Goal: Transaction & Acquisition: Download file/media

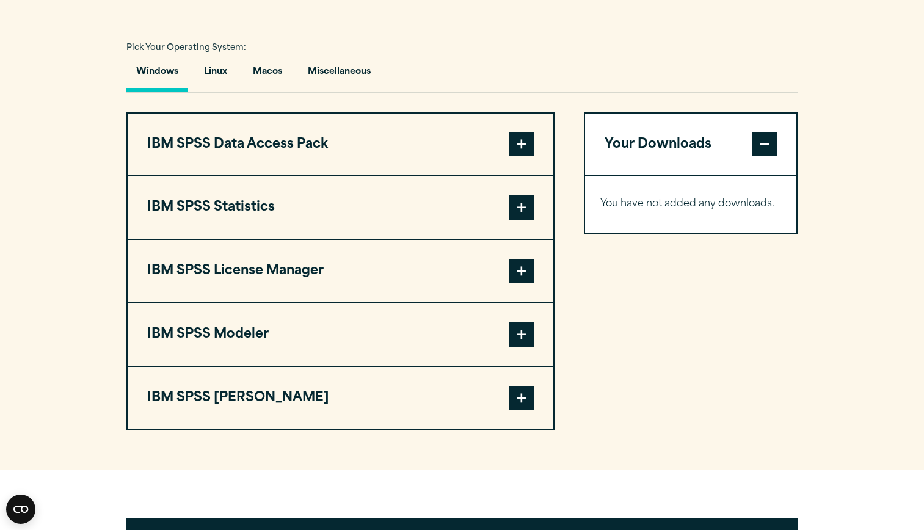
scroll to position [862, 0]
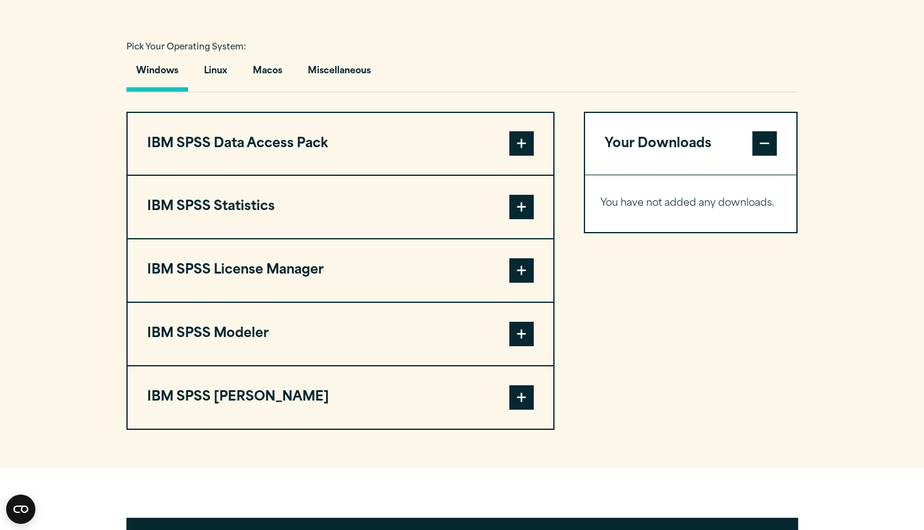
click at [305, 225] on button "IBM SPSS Statistics" at bounding box center [341, 207] width 426 height 62
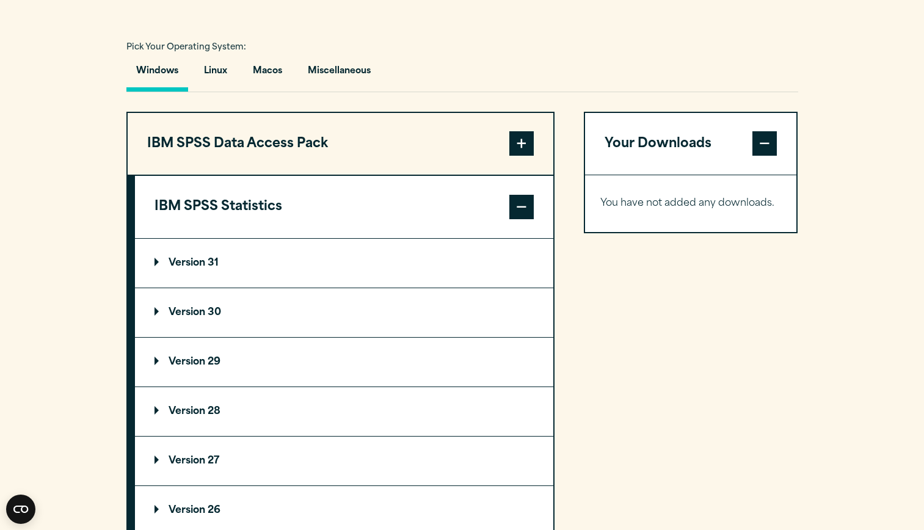
scroll to position [950, 0]
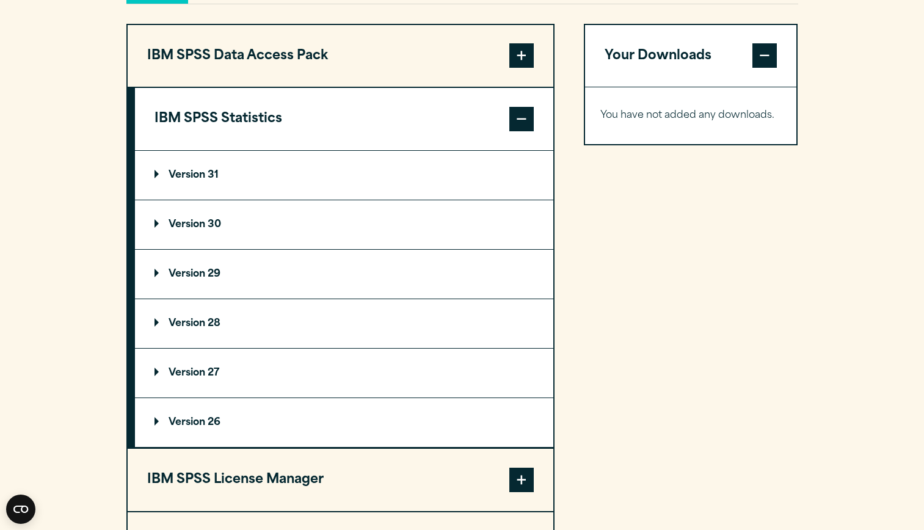
click at [279, 200] on summary "Version 31" at bounding box center [344, 175] width 418 height 49
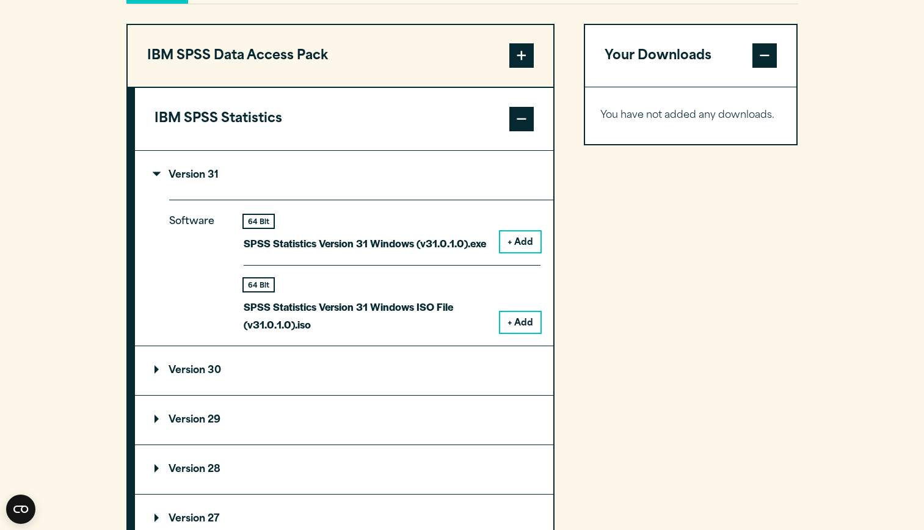
click at [518, 252] on button "+ Add" at bounding box center [520, 241] width 40 height 21
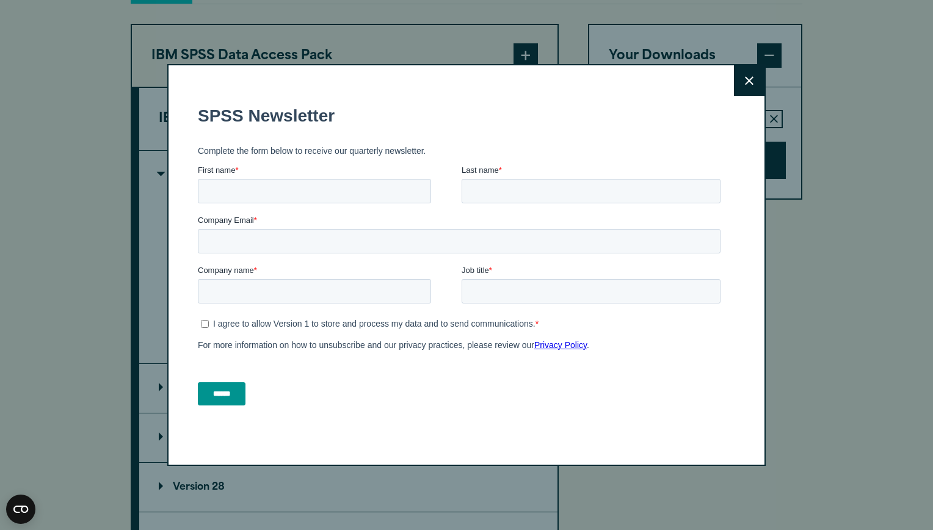
click at [745, 77] on icon at bounding box center [749, 80] width 9 height 9
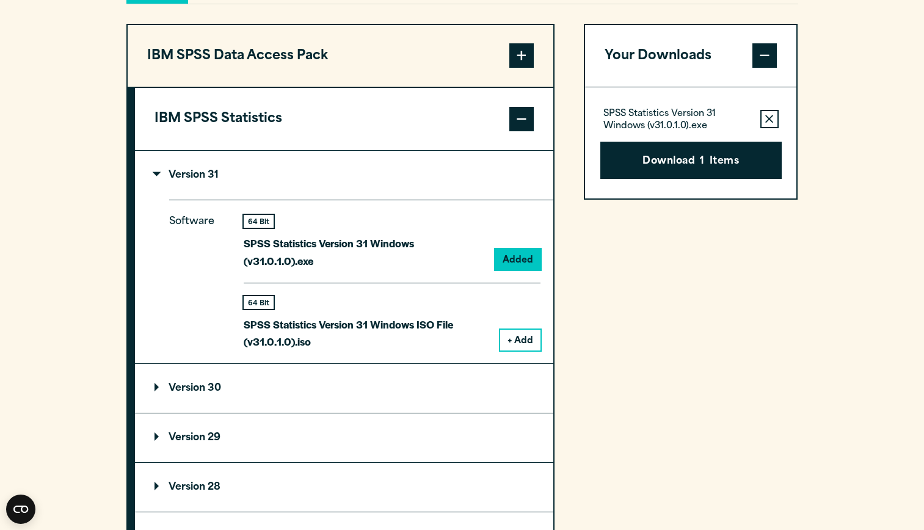
click at [706, 179] on button "Download 1 Items" at bounding box center [690, 161] width 181 height 38
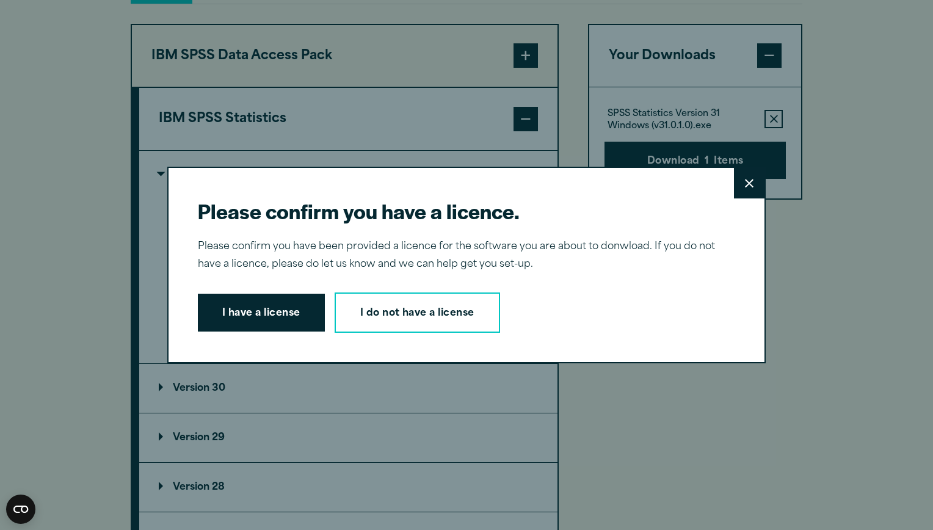
click at [262, 335] on div "Please confirm you have a licence. Close Please confirm you have been provided …" at bounding box center [466, 265] width 599 height 197
click at [273, 306] on button "I have a license" at bounding box center [261, 313] width 127 height 38
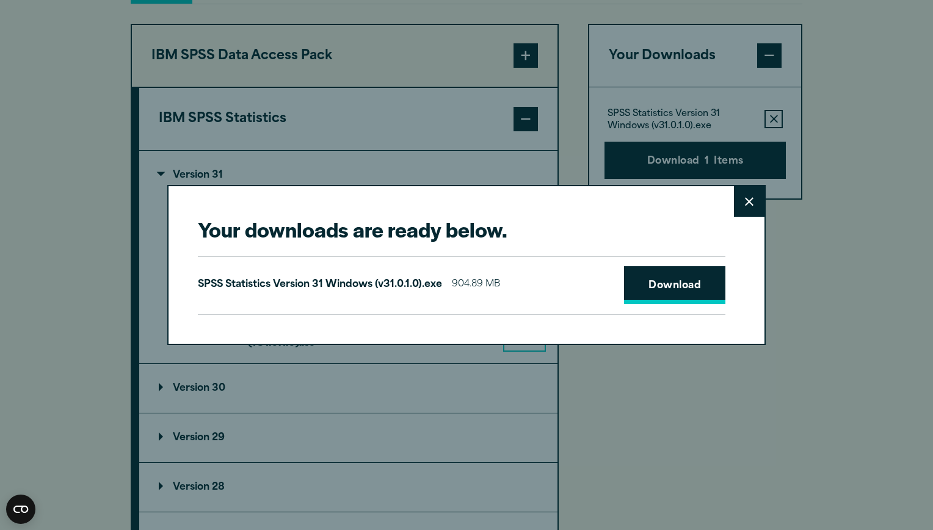
click at [693, 288] on link "Download" at bounding box center [674, 285] width 101 height 38
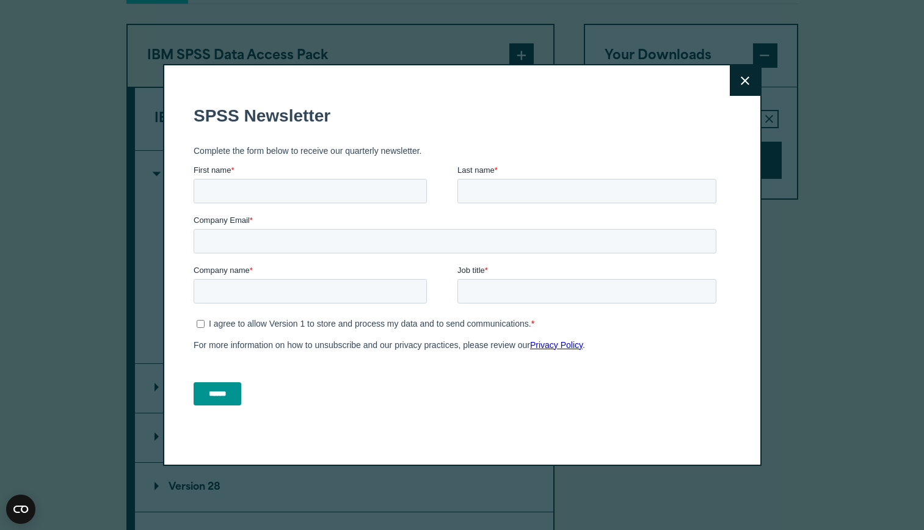
click at [832, 168] on div "Close" at bounding box center [462, 265] width 924 height 530
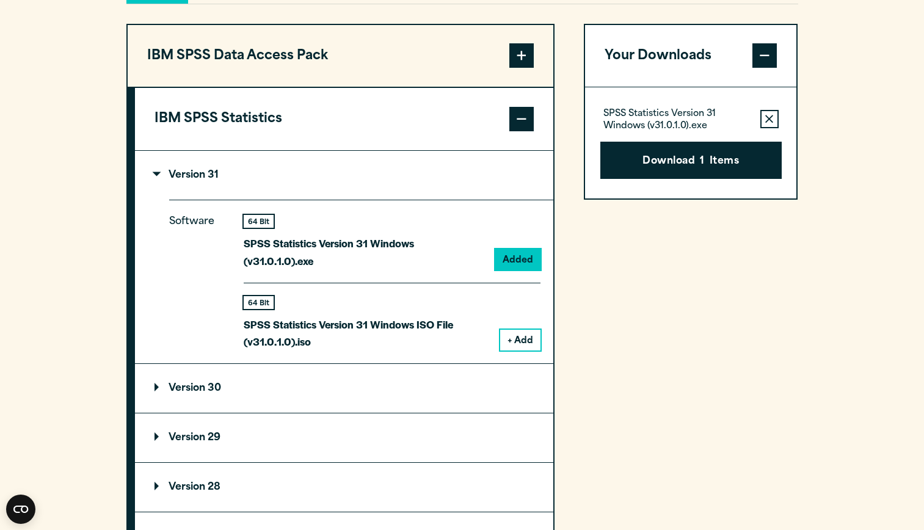
click at [177, 180] on p "Version 31" at bounding box center [187, 175] width 64 height 10
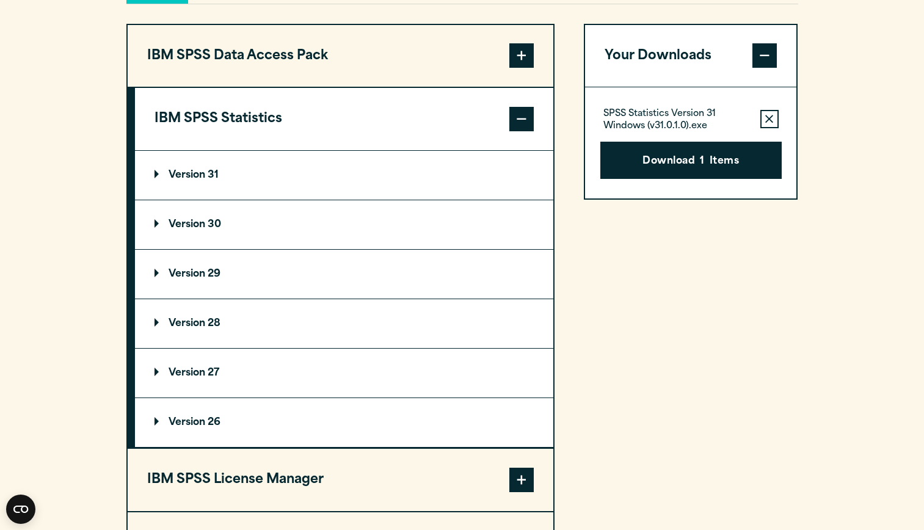
click at [179, 230] on p "Version 30" at bounding box center [188, 225] width 67 height 10
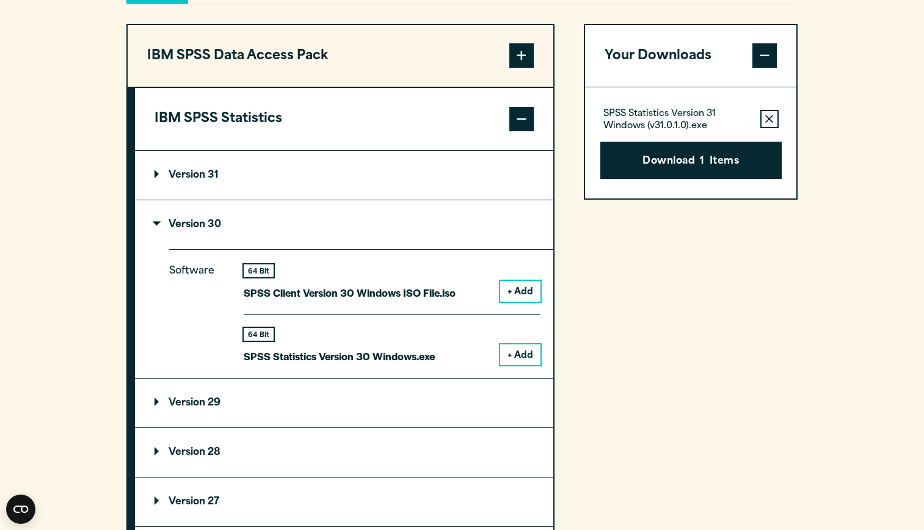
click at [511, 302] on button "+ Add" at bounding box center [520, 291] width 40 height 21
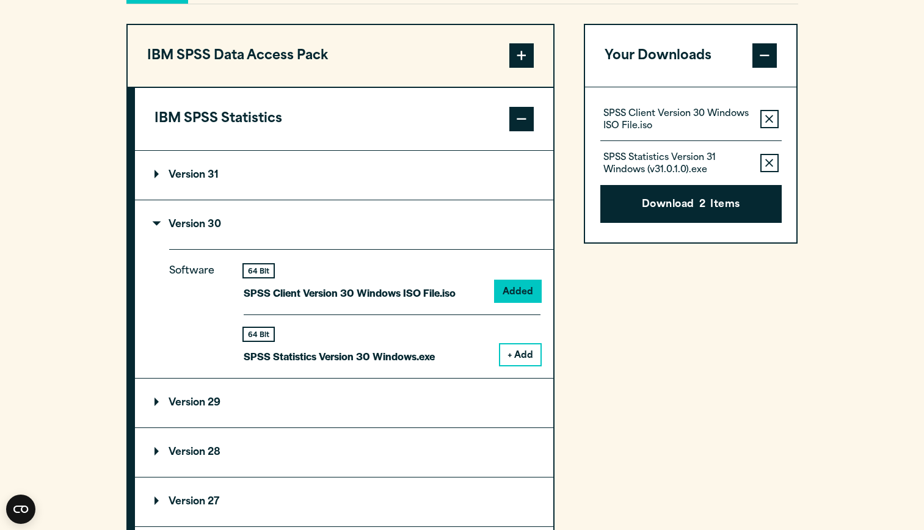
click at [770, 167] on icon "button" at bounding box center [769, 163] width 8 height 8
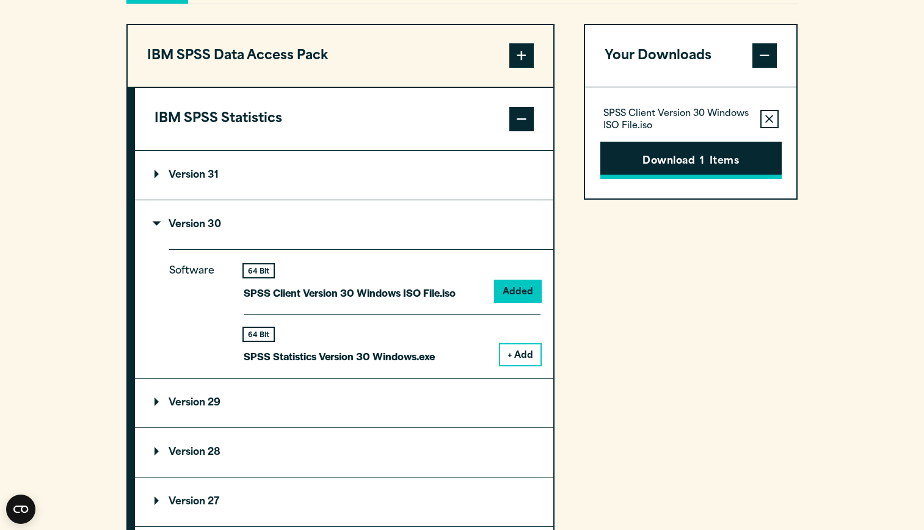
click at [739, 180] on button "Download 1 Items" at bounding box center [690, 161] width 181 height 38
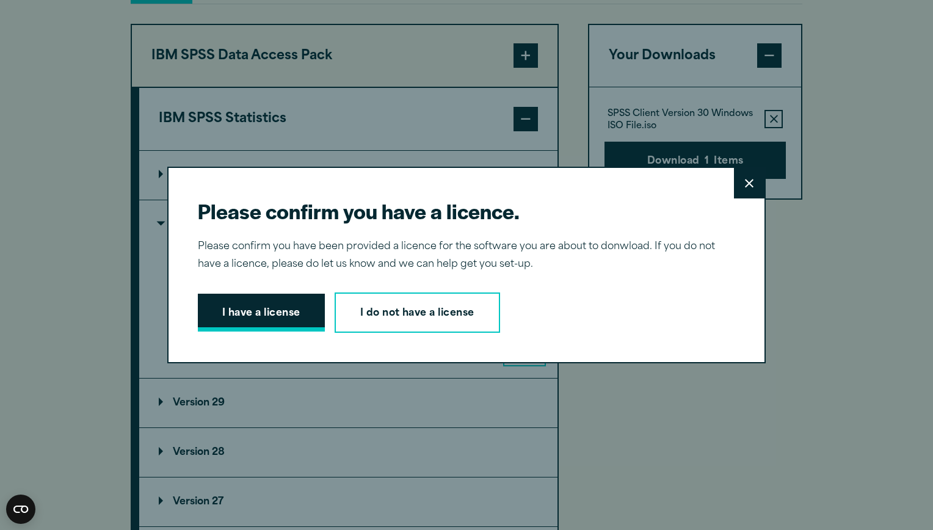
click at [237, 322] on button "I have a license" at bounding box center [261, 313] width 127 height 38
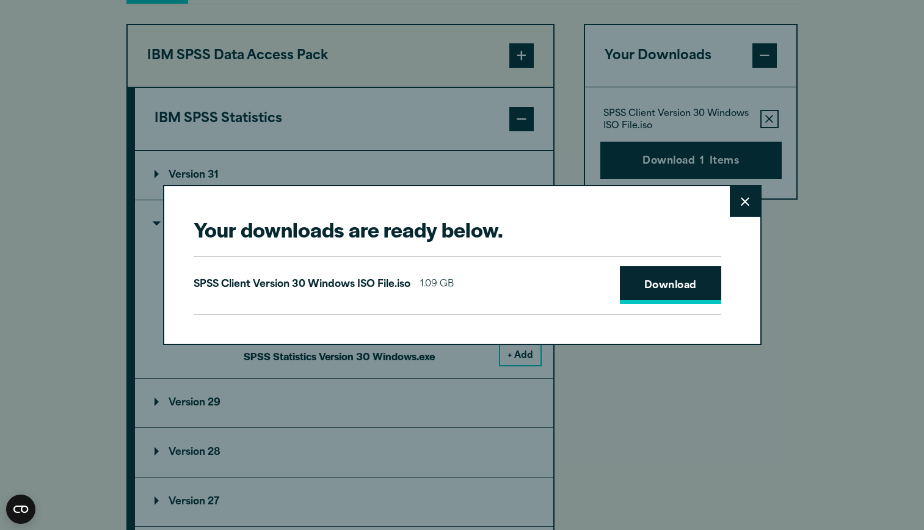
click at [680, 274] on link "Download" at bounding box center [670, 285] width 101 height 38
click at [738, 194] on button "Close" at bounding box center [745, 201] width 31 height 31
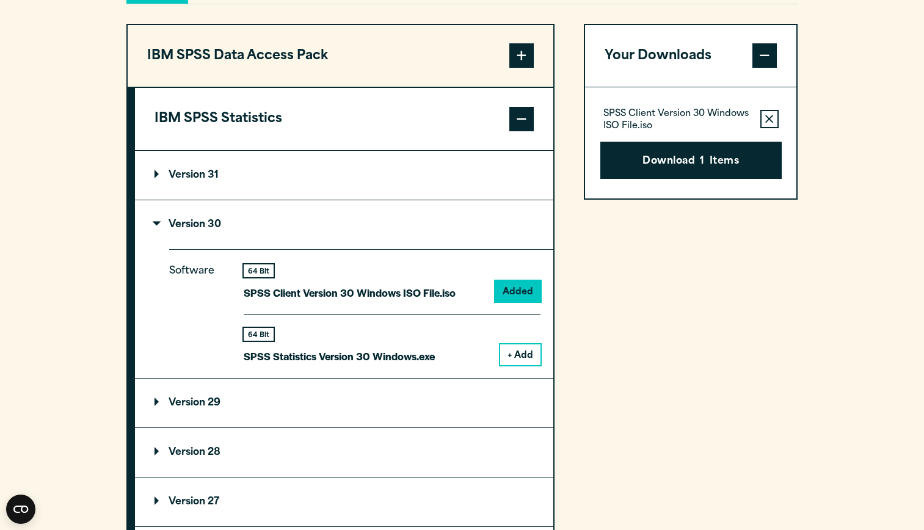
click at [424, 200] on summary "Version 31" at bounding box center [344, 175] width 418 height 49
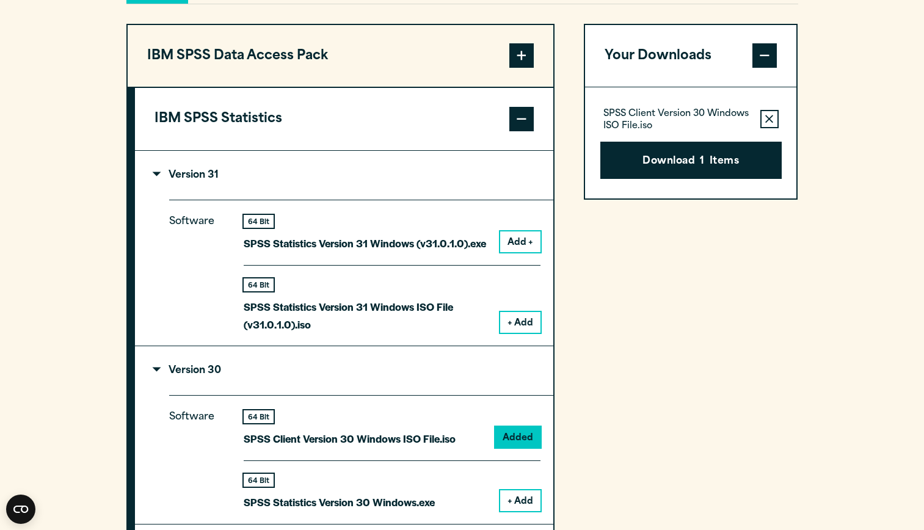
click at [519, 252] on button "Add +" at bounding box center [520, 241] width 40 height 21
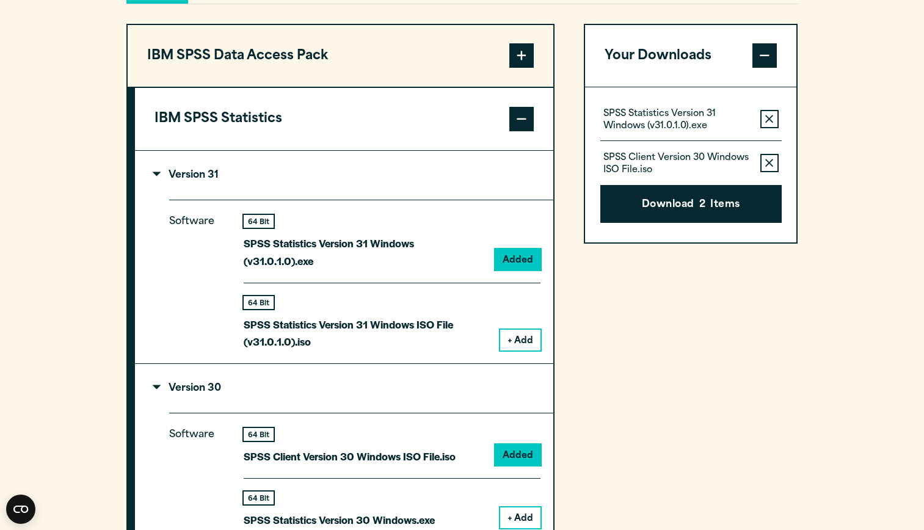
click at [770, 167] on icon "button" at bounding box center [769, 163] width 8 height 9
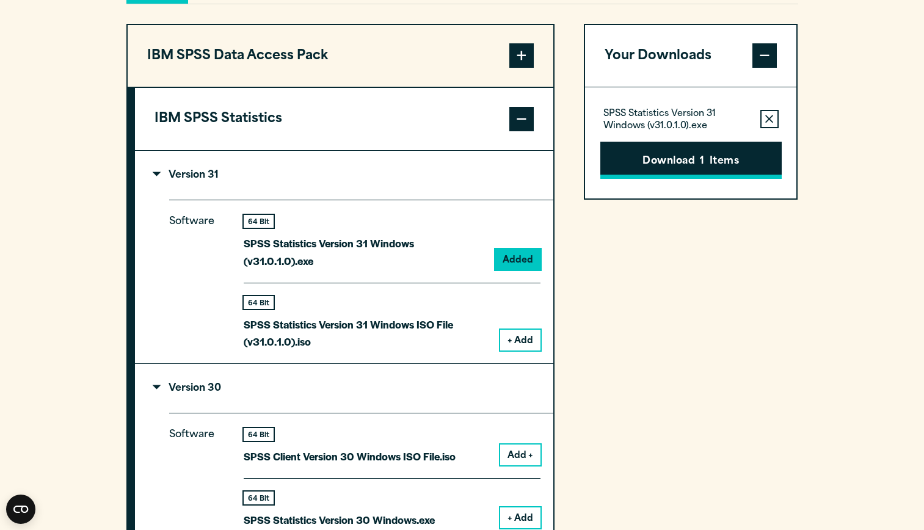
click at [685, 180] on button "Download 1 Items" at bounding box center [690, 161] width 181 height 38
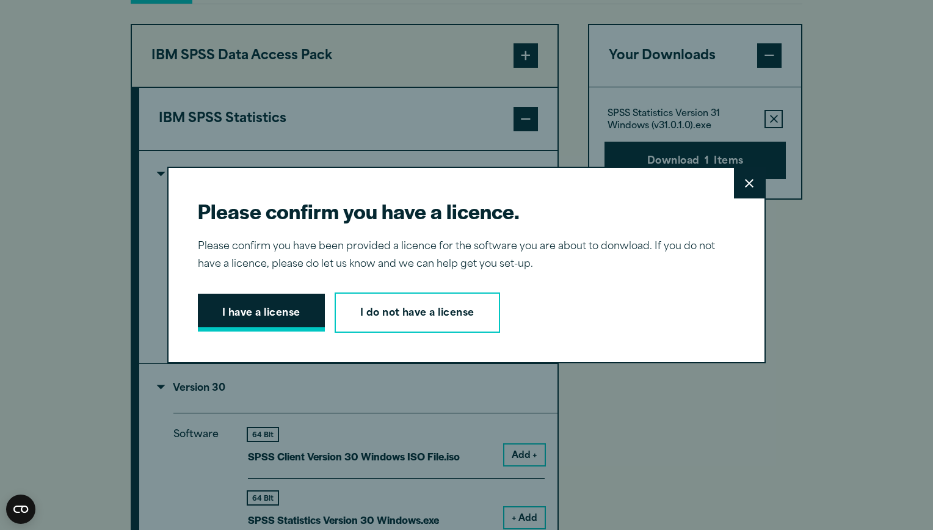
click at [280, 302] on button "I have a license" at bounding box center [261, 313] width 127 height 38
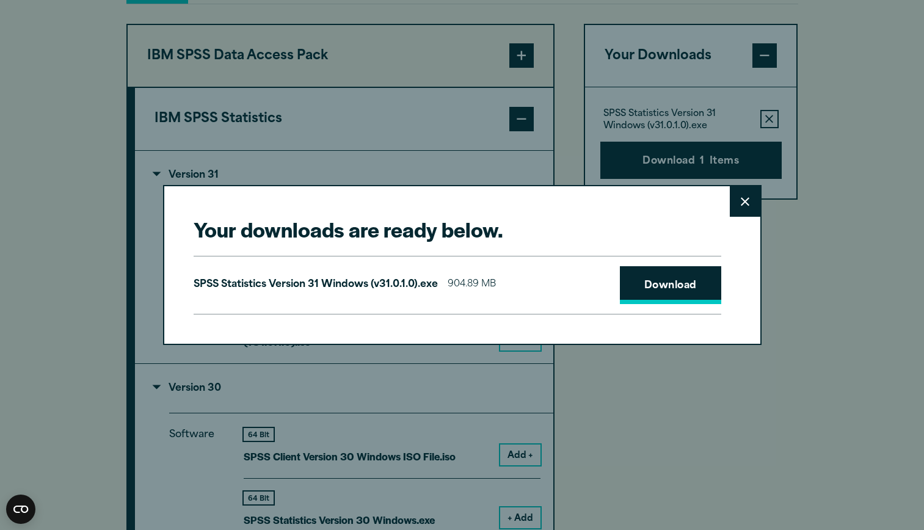
click at [624, 286] on link "Download" at bounding box center [670, 285] width 101 height 38
